Goal: Navigation & Orientation: Understand site structure

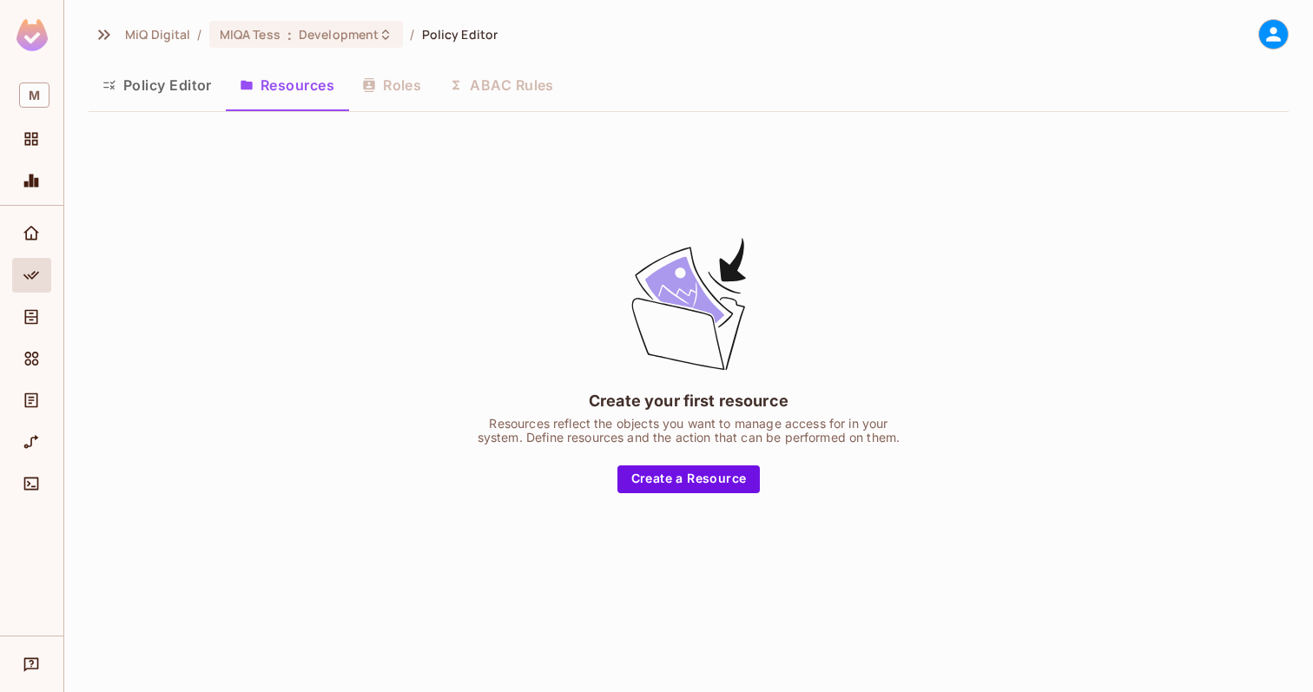
click at [155, 80] on button "Policy Editor" at bounding box center [157, 84] width 137 height 43
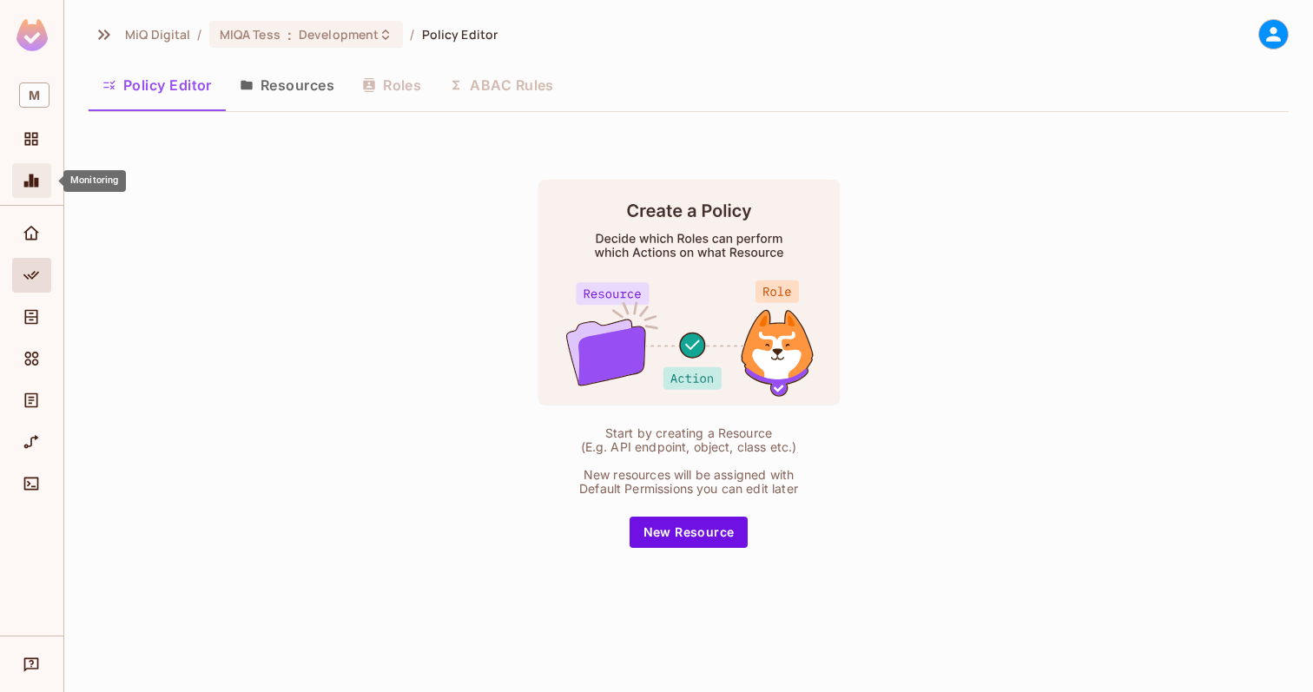
click at [34, 189] on span "Monitoring" at bounding box center [31, 180] width 21 height 21
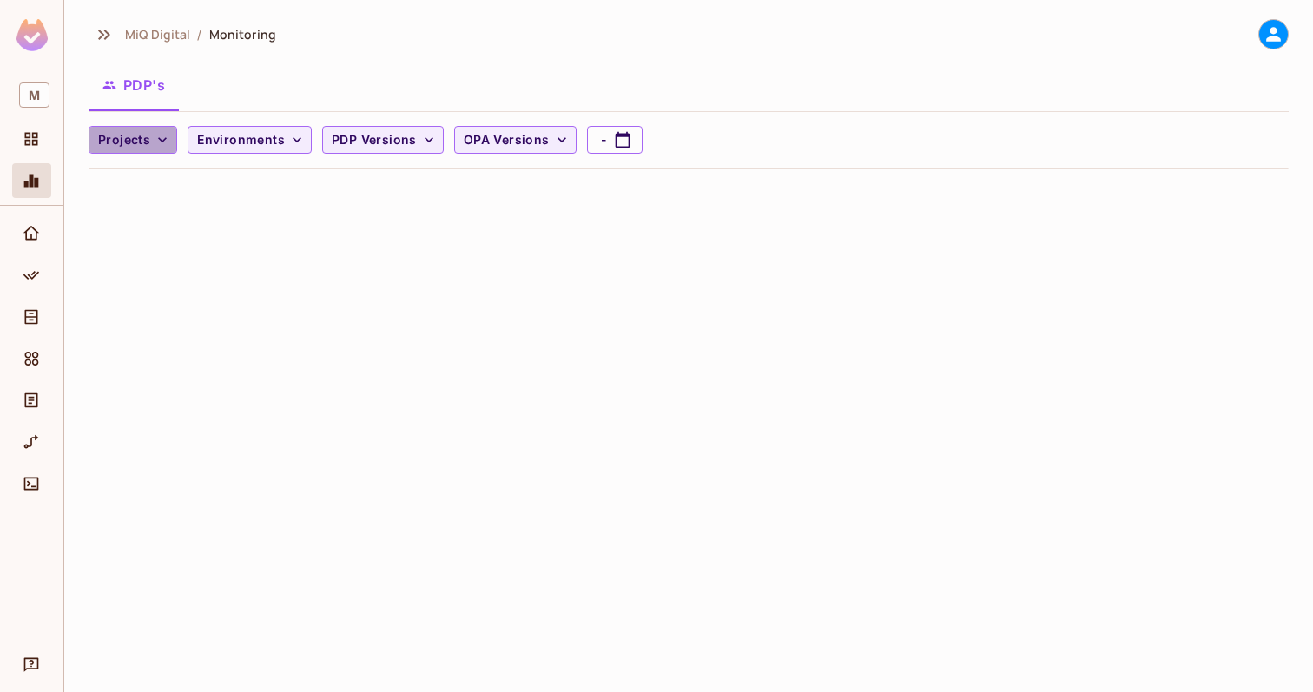
click at [120, 128] on button "Projects" at bounding box center [133, 140] width 89 height 28
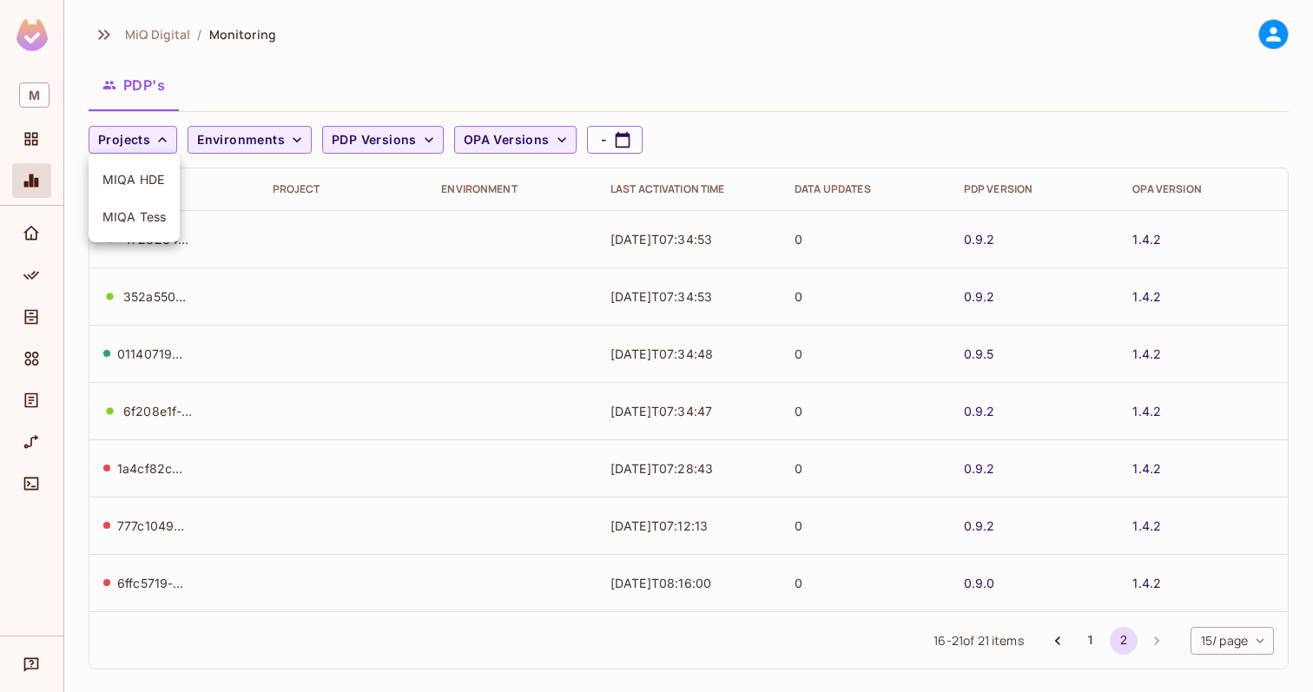
click at [227, 57] on div at bounding box center [656, 346] width 1313 height 692
click at [33, 141] on icon "Projects" at bounding box center [31, 139] width 13 height 13
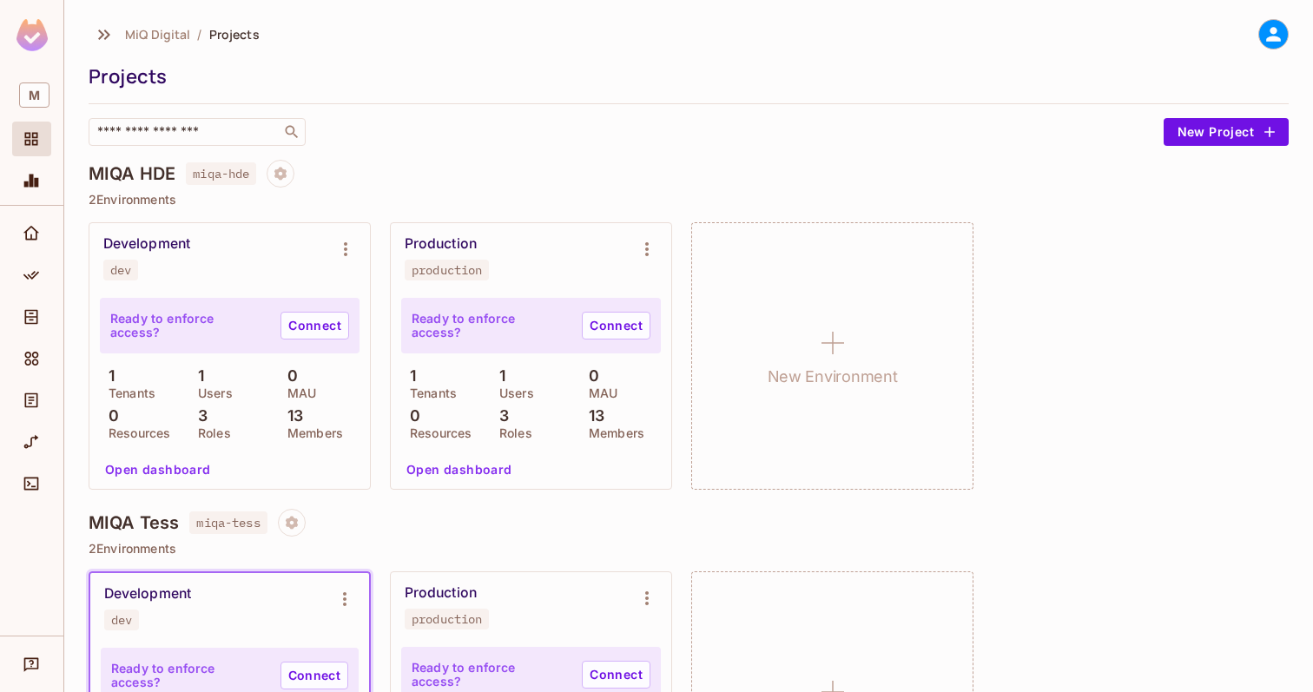
click at [33, 27] on img at bounding box center [32, 35] width 31 height 32
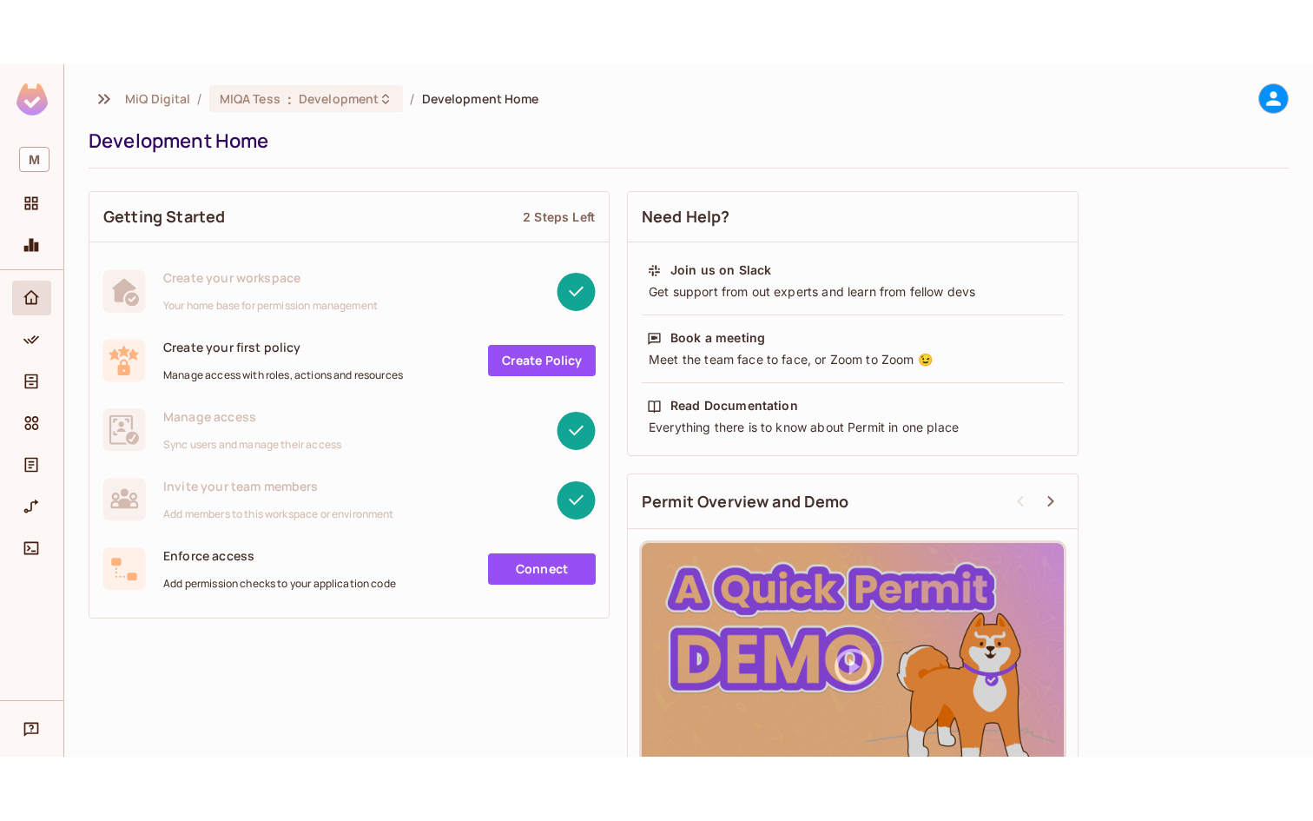
scroll to position [63, 0]
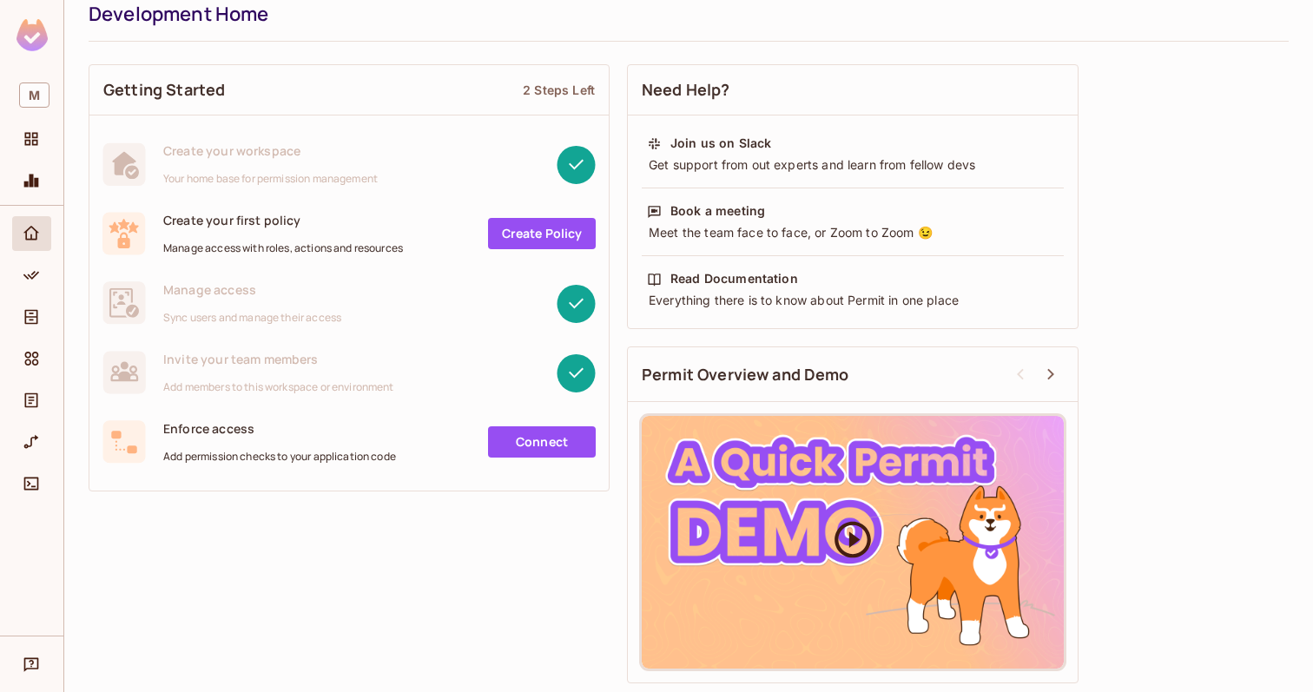
click at [868, 543] on icon at bounding box center [853, 539] width 36 height 36
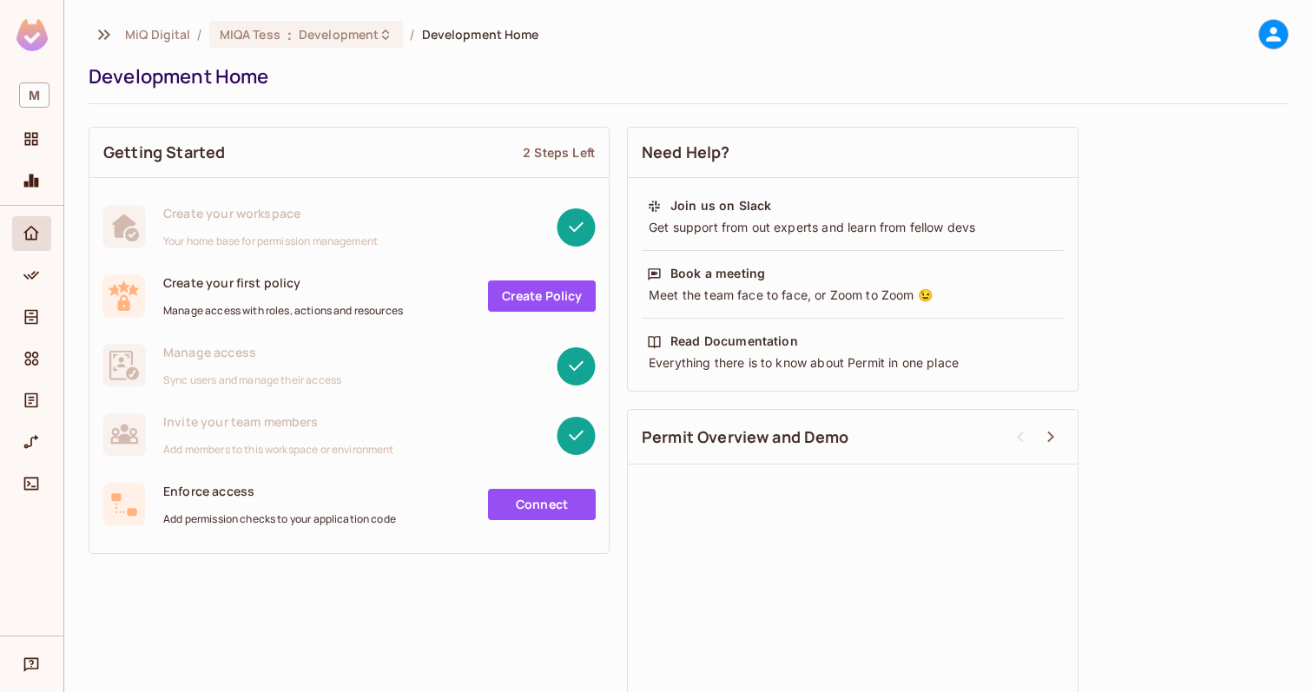
scroll to position [69, 0]
